Goal: Task Accomplishment & Management: Complete application form

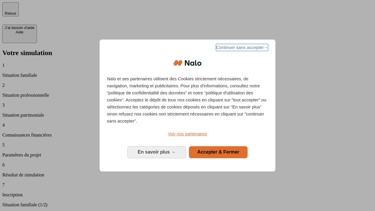
click at [241, 48] on span "Continuer sans accepter →" at bounding box center [242, 47] width 52 height 7
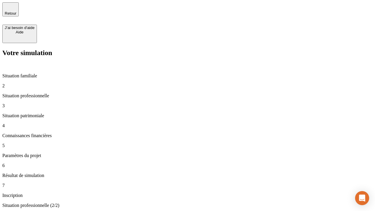
type input "30 000"
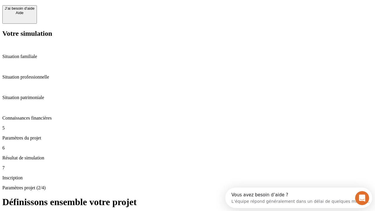
scroll to position [11, 0]
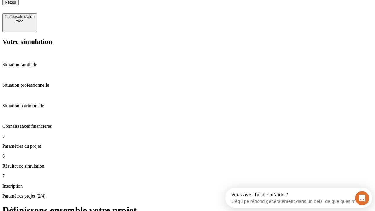
type input "25"
type input "64"
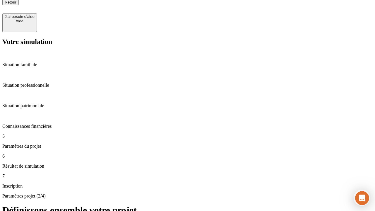
type input "1 000"
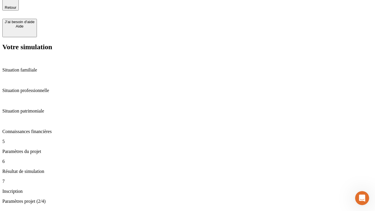
type input "640"
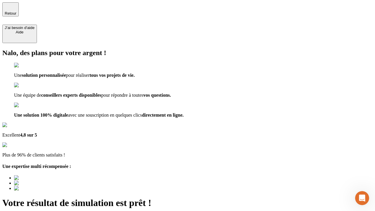
type input "[EMAIL_ADDRESS][PERSON_NAME][DOMAIN_NAME]"
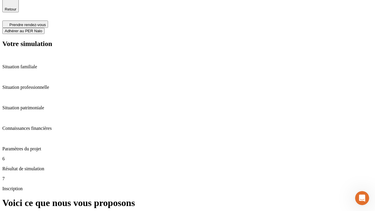
click at [42, 29] on span "Adhérer au PER Nalo" at bounding box center [23, 31] width 37 height 4
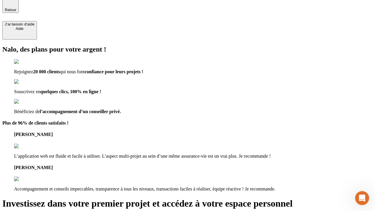
type input "[PERSON_NAME][EMAIL_ADDRESS][DOMAIN_NAME]"
